Goal: Transaction & Acquisition: Purchase product/service

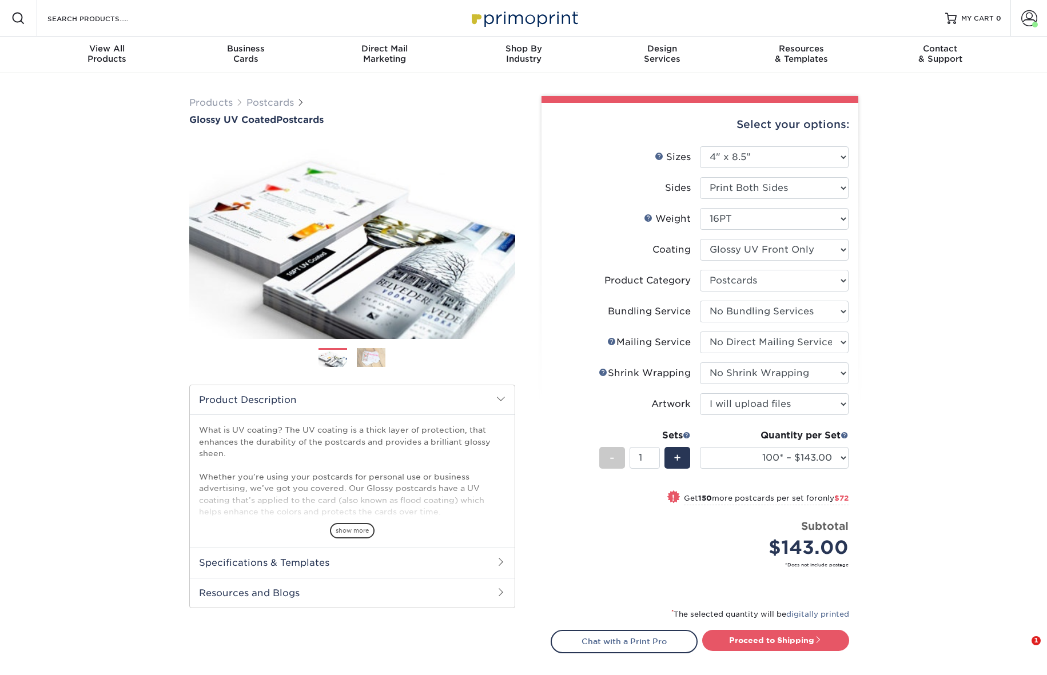
select select "4.00x8.50"
select select "9b7272e0-d6c8-4c3c-8e97-d3a1bcdab858"
select select "58689abb-25c0-461c-a4c3-a80b627d6649"
select select "3e5e9bdd-d78a-4c28-a41d-fe1407925ca6"
select select "c8749376-e7da-41d0-b3dc-647faf84d907"
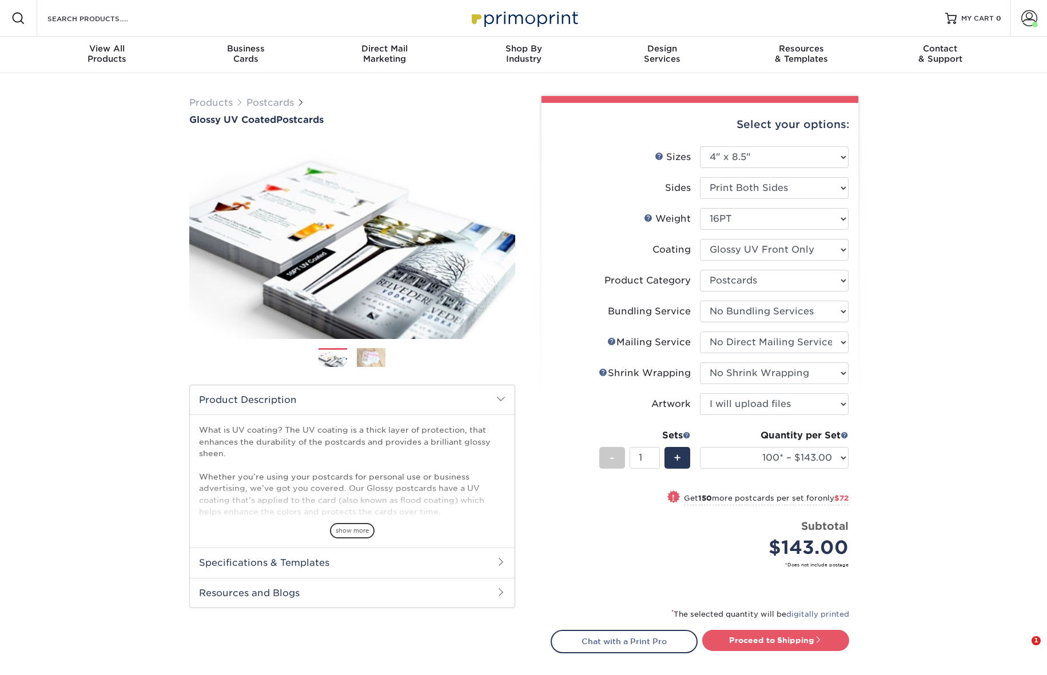
select select "upload"
click at [840, 458] on select "25* – $38.00 50* – $47.00 75* – $63.00 100* – $143.00 250* – $215.00 500 – $238…" at bounding box center [774, 458] width 149 height 22
select select "1000 – $274.00"
click at [700, 447] on select "25* – $38.00 50* – $47.00 75* – $63.00 100* – $143.00 250* – $215.00 500 – $238…" at bounding box center [774, 458] width 149 height 22
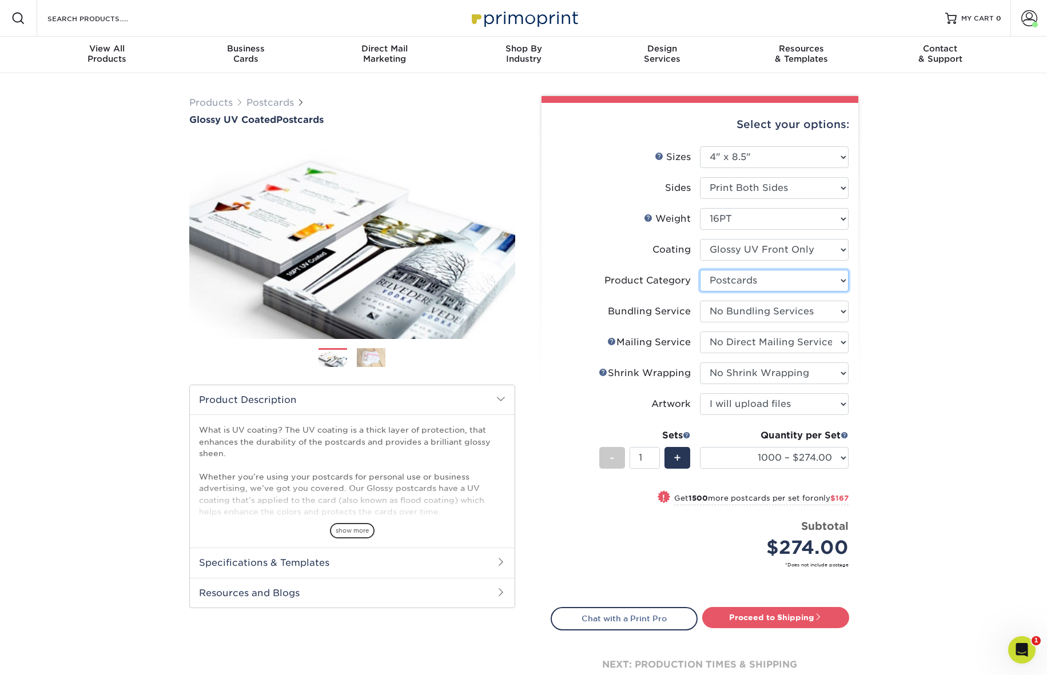
click at [825, 282] on select "Please Select Postcards" at bounding box center [774, 281] width 149 height 22
click at [1026, 21] on span at bounding box center [1029, 18] width 16 height 16
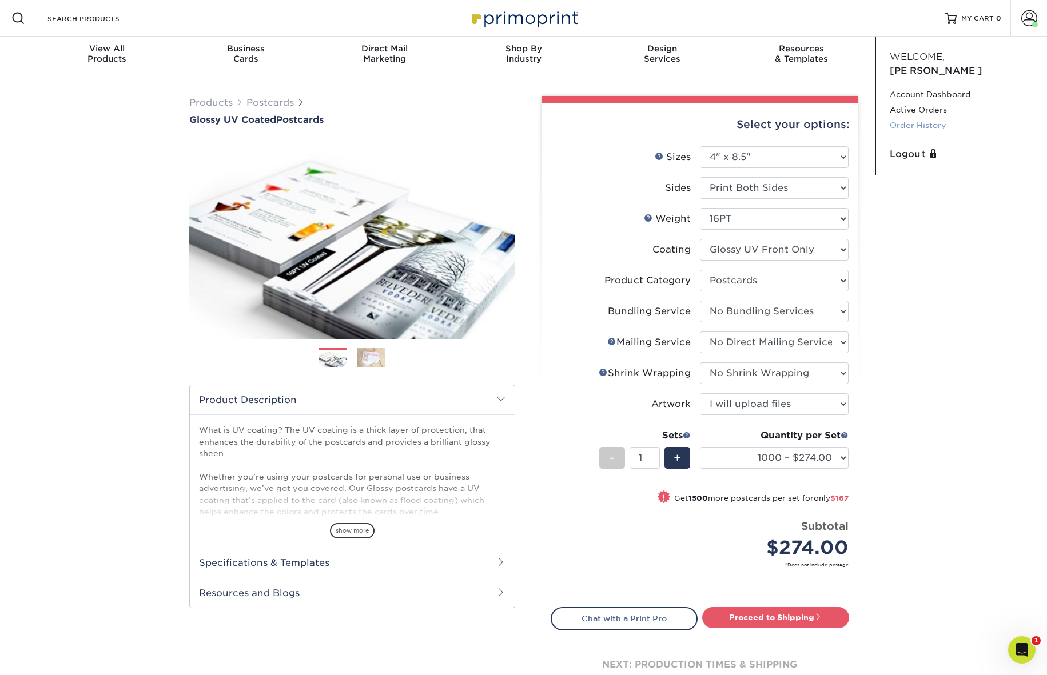
click at [929, 118] on link "Order History" at bounding box center [961, 125] width 143 height 15
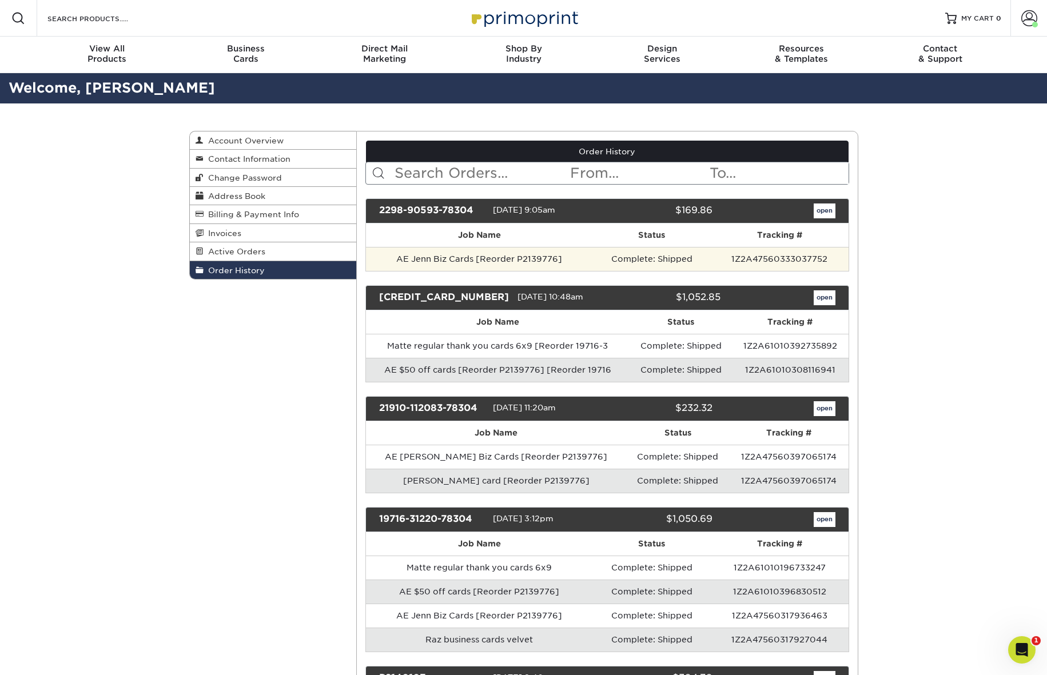
click at [677, 261] on td "Complete: Shipped" at bounding box center [651, 259] width 118 height 24
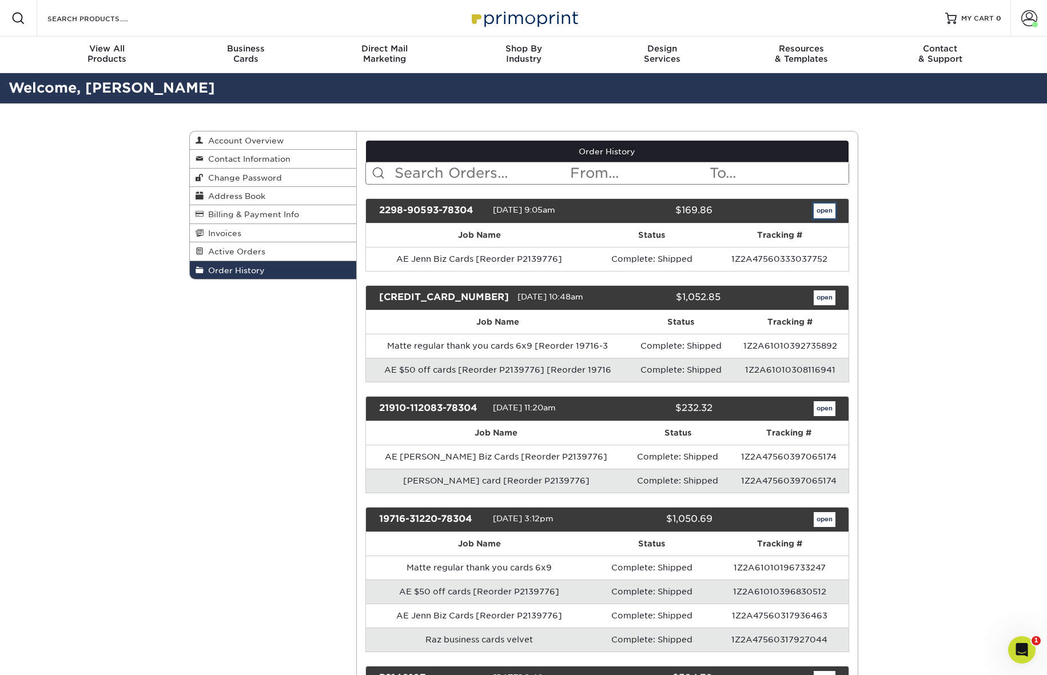
click at [820, 211] on link "open" at bounding box center [825, 211] width 22 height 15
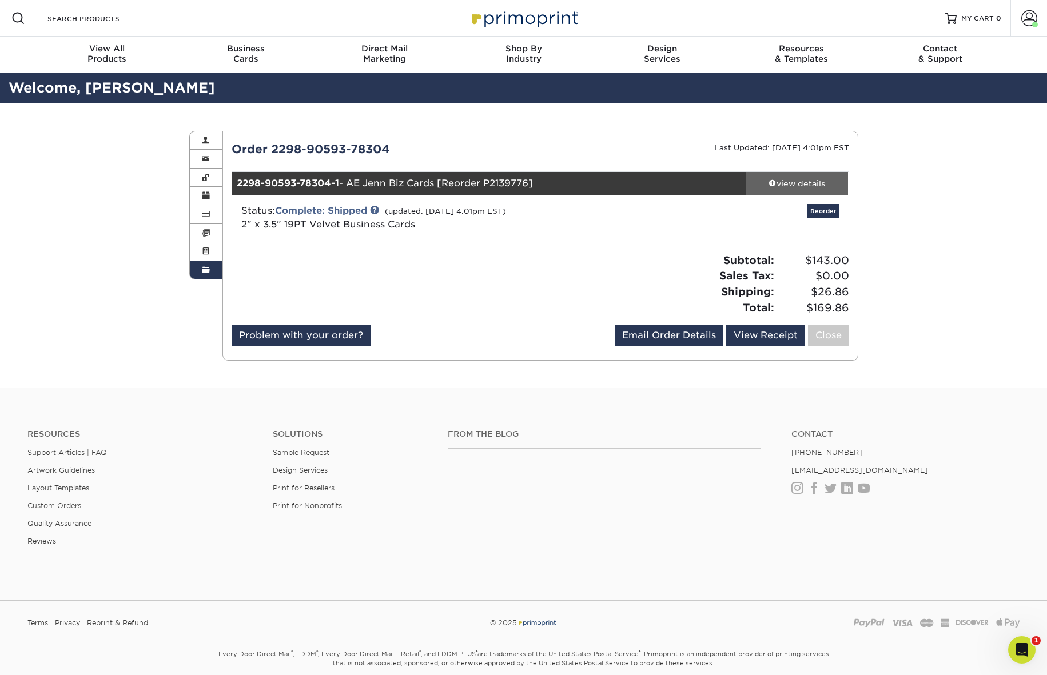
click at [792, 183] on div "view details" at bounding box center [796, 183] width 103 height 11
